Goal: Task Accomplishment & Management: Manage account settings

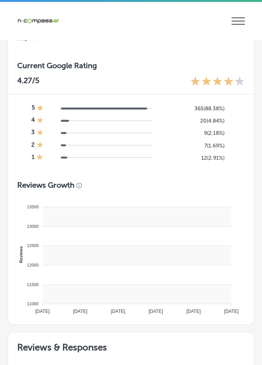
scroll to position [669, 0]
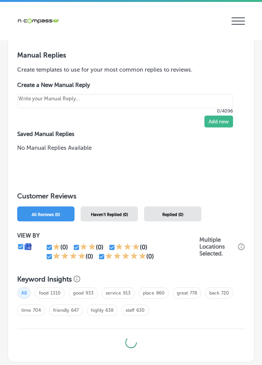
type textarea "x"
click at [132, 218] on div "Haven't Replied (0)" at bounding box center [109, 213] width 57 height 15
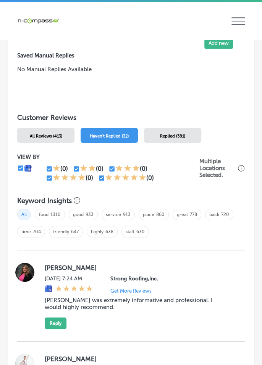
click at [49, 178] on input "checkbox" at bounding box center [49, 177] width 7 height 7
checkbox input "false"
type textarea "x"
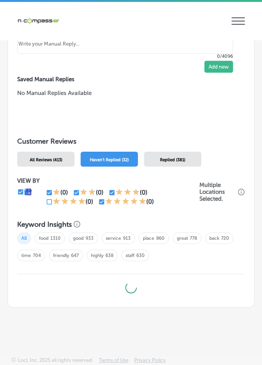
scroll to position [688, 0]
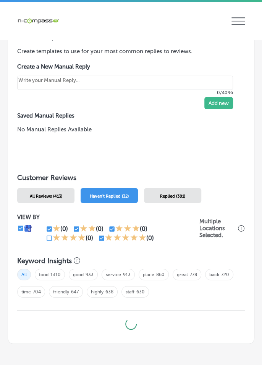
click at [103, 241] on input "checkbox" at bounding box center [101, 238] width 7 height 7
checkbox input "false"
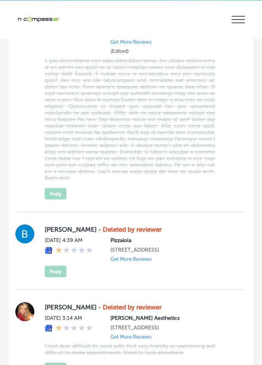
scroll to position [1377, 0]
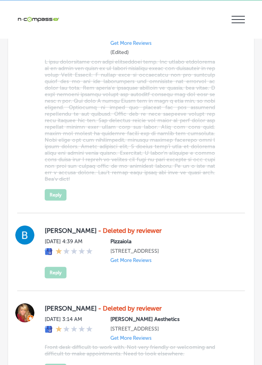
type textarea "x"
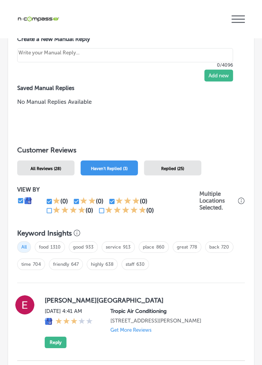
scroll to position [708, 0]
